Goal: Task Accomplishment & Management: Use online tool/utility

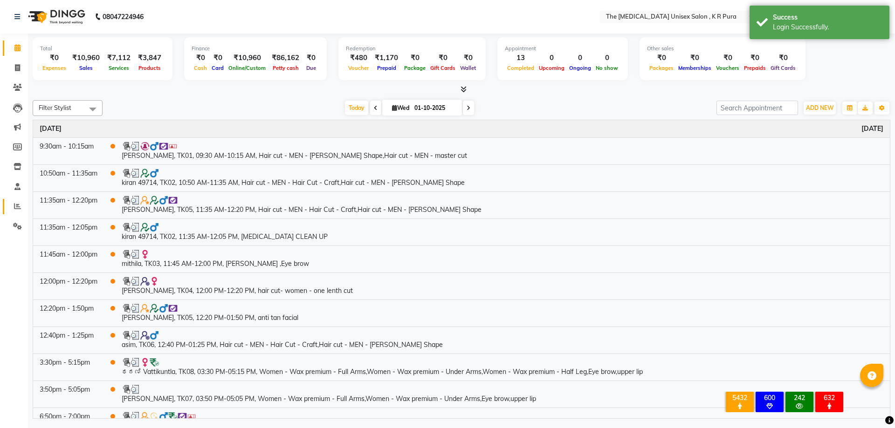
click at [16, 209] on icon at bounding box center [17, 206] width 7 height 7
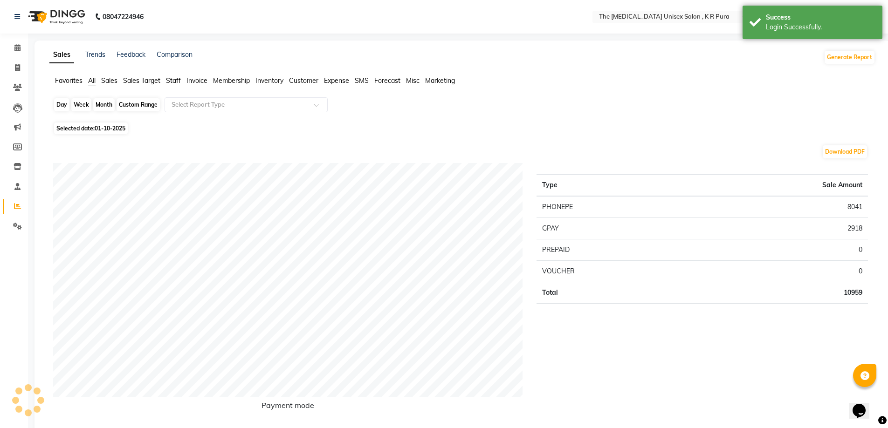
click at [63, 104] on div "Day" at bounding box center [61, 104] width 15 height 13
select select "10"
select select "2025"
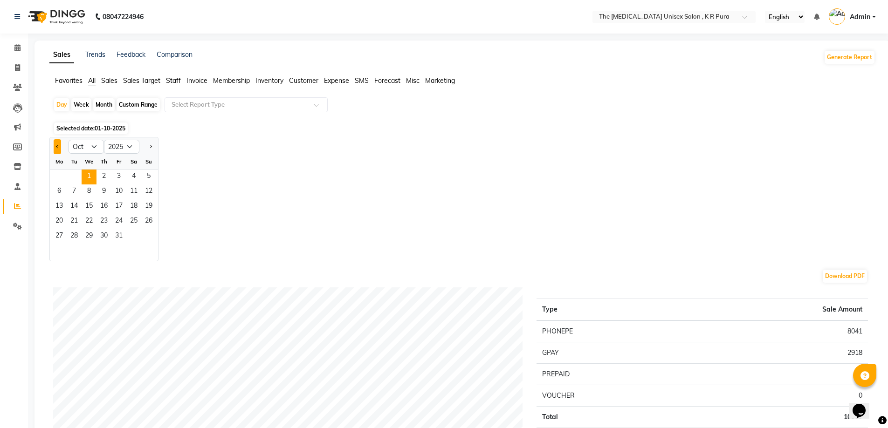
click at [58, 148] on span "Previous month" at bounding box center [57, 145] width 3 height 3
select select "9"
click at [58, 236] on span "29" at bounding box center [59, 236] width 15 height 15
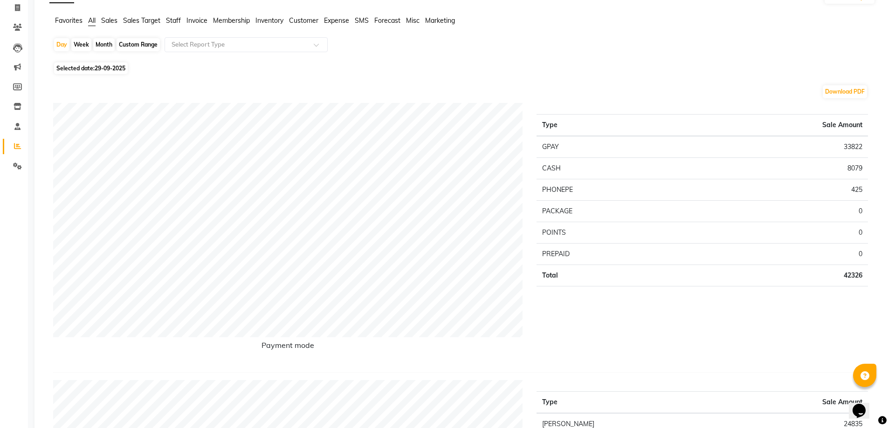
scroll to position [47, 0]
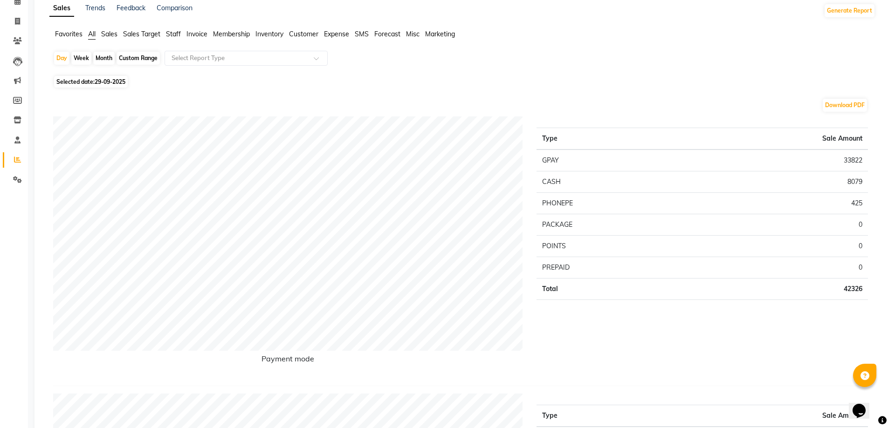
click at [103, 59] on div "Month" at bounding box center [103, 58] width 21 height 13
select select "9"
select select "2025"
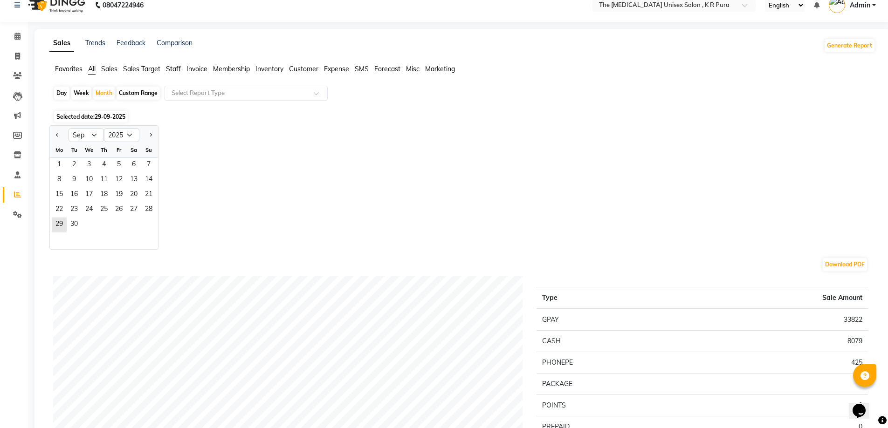
scroll to position [0, 0]
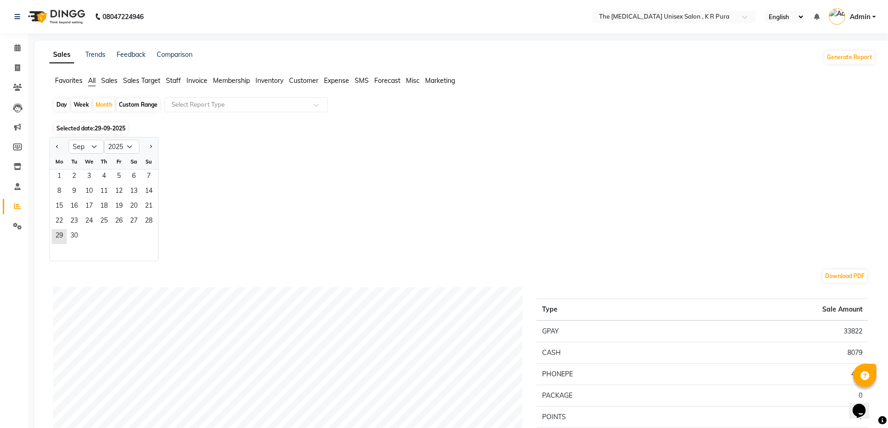
click at [177, 81] on span "Staff" at bounding box center [173, 80] width 15 height 8
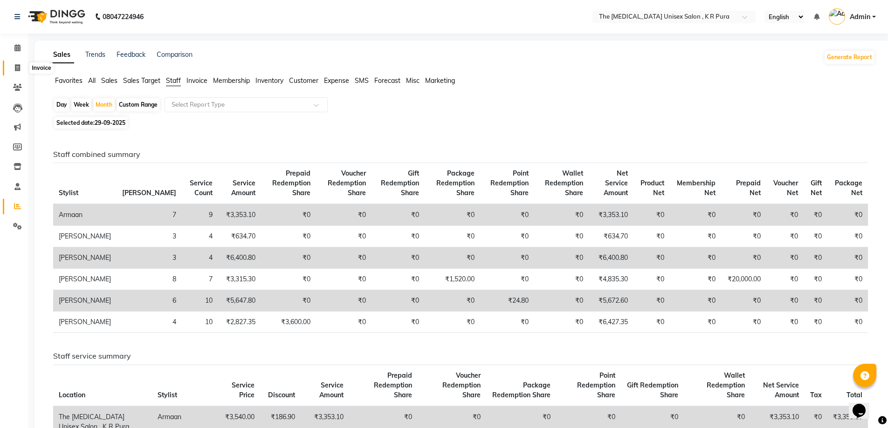
click at [17, 66] on icon at bounding box center [17, 67] width 5 height 7
select select "service"
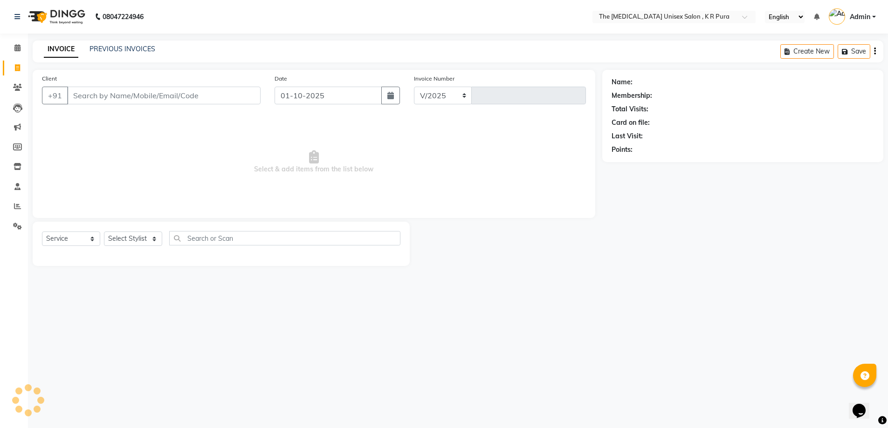
select select "4050"
type input "3145"
click at [653, 319] on div "08047224946 Select Location × The [MEDICAL_DATA] Unisex Salon , K R Pura Englis…" at bounding box center [447, 214] width 895 height 428
click at [17, 49] on icon at bounding box center [17, 47] width 6 height 7
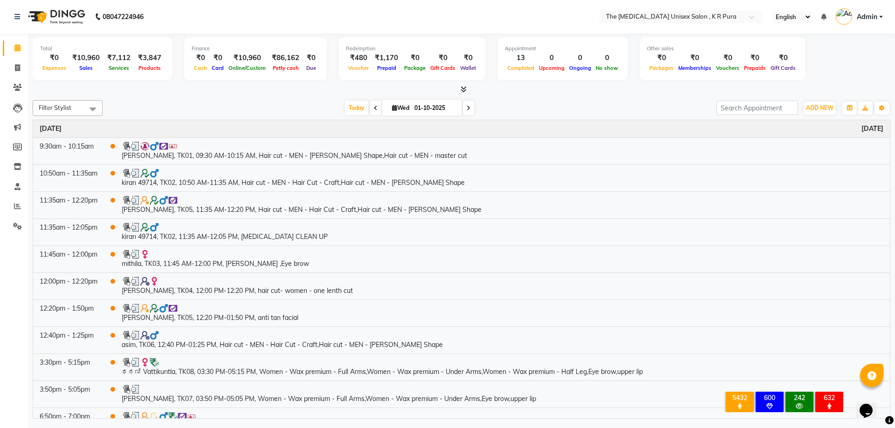
click at [461, 89] on icon at bounding box center [463, 89] width 6 height 7
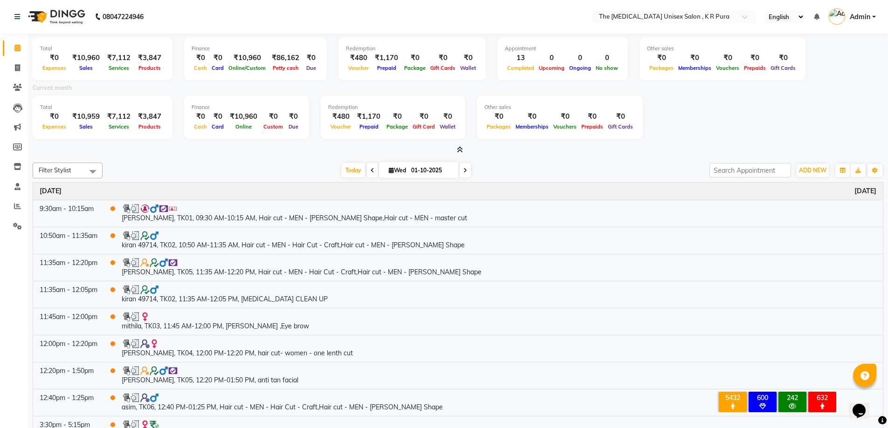
click at [704, 131] on div "Total ₹0 Expenses ₹10,959 Sales ₹7,112 Services ₹3,847 Products Finance ₹0 Cash…" at bounding box center [458, 119] width 851 height 46
click at [173, 55] on div "Total ₹0 Expenses ₹10,960 Sales ₹7,112 Services ₹3,847 Products Finance ₹0 Cash…" at bounding box center [458, 60] width 851 height 46
drag, startPoint x: 176, startPoint y: 114, endPoint x: 262, endPoint y: 125, distance: 87.0
click at [176, 113] on div "Total ₹0 Expenses ₹10,959 Sales ₹7,112 Services ₹3,847 Products Finance ₹0 Cash…" at bounding box center [458, 119] width 851 height 46
click at [309, 120] on div "Total ₹0 Expenses ₹10,959 Sales ₹7,112 Services ₹3,847 Products Finance ₹0 Cash…" at bounding box center [458, 119] width 851 height 46
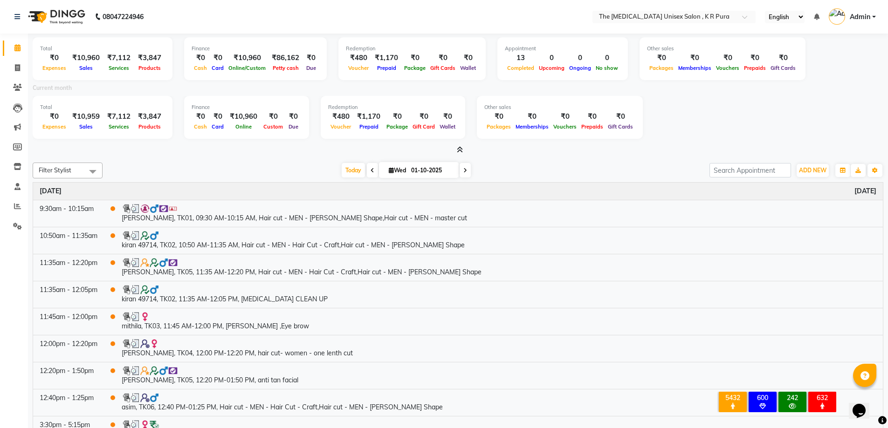
click at [328, 61] on div "Total ₹0 Expenses ₹10,960 Sales ₹7,112 Services ₹3,847 Products Finance ₹0 Cash…" at bounding box center [458, 60] width 851 height 46
click at [482, 55] on div "Total ₹0 Expenses ₹10,960 Sales ₹7,112 Services ₹3,847 Products Finance ₹0 Cash…" at bounding box center [458, 60] width 851 height 46
click at [462, 114] on div "Total ₹0 Expenses ₹10,959 Sales ₹7,112 Services ₹3,847 Products Finance ₹0 Cash…" at bounding box center [458, 119] width 851 height 46
click at [624, 61] on div "Total ₹0 Expenses ₹10,960 Sales ₹7,112 Services ₹3,847 Products Finance ₹0 Cash…" at bounding box center [458, 60] width 851 height 46
click at [643, 111] on div "Total ₹0 Expenses ₹10,959 Sales ₹7,112 Services ₹3,847 Products Finance ₹0 Cash…" at bounding box center [458, 119] width 851 height 46
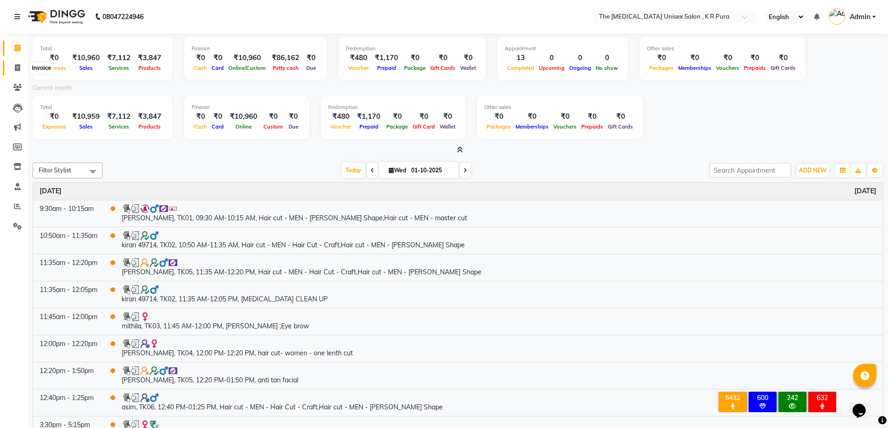
click at [19, 69] on icon at bounding box center [17, 67] width 5 height 7
select select "service"
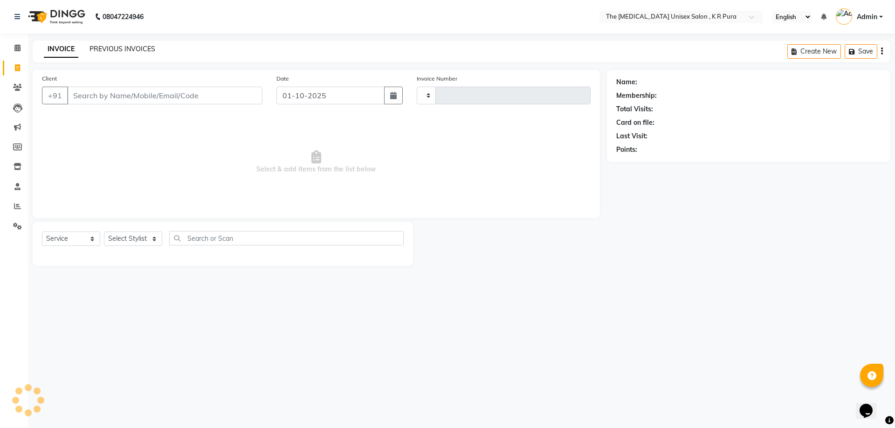
click at [118, 49] on link "PREVIOUS INVOICES" at bounding box center [122, 49] width 66 height 8
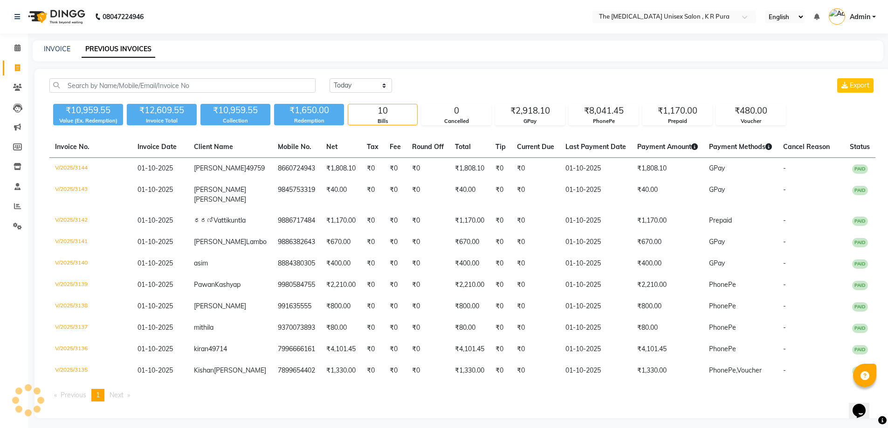
click at [864, 14] on span "Admin" at bounding box center [860, 17] width 21 height 10
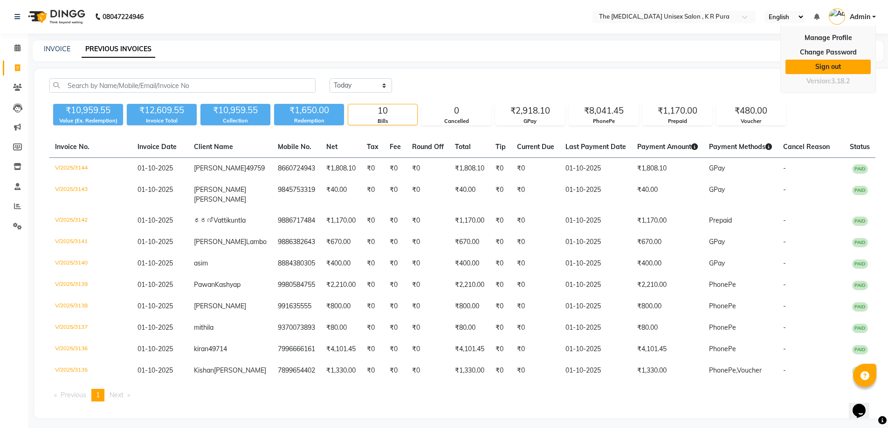
click at [829, 71] on link "Sign out" at bounding box center [827, 67] width 85 height 14
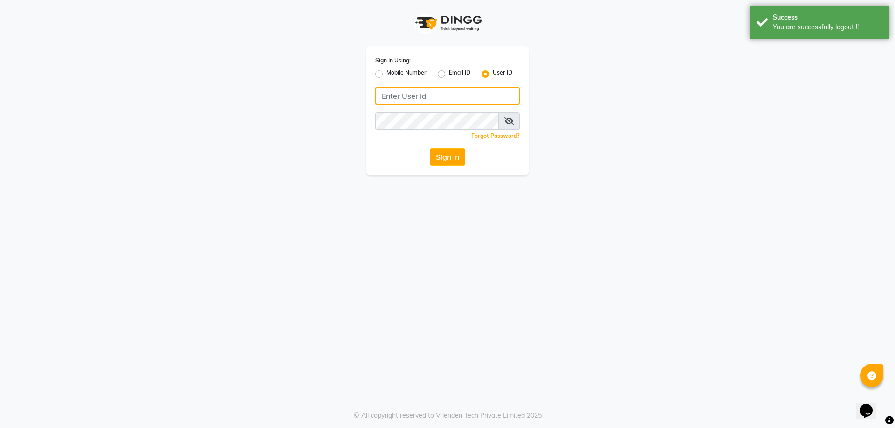
type input "6366794514"
